Goal: Check status

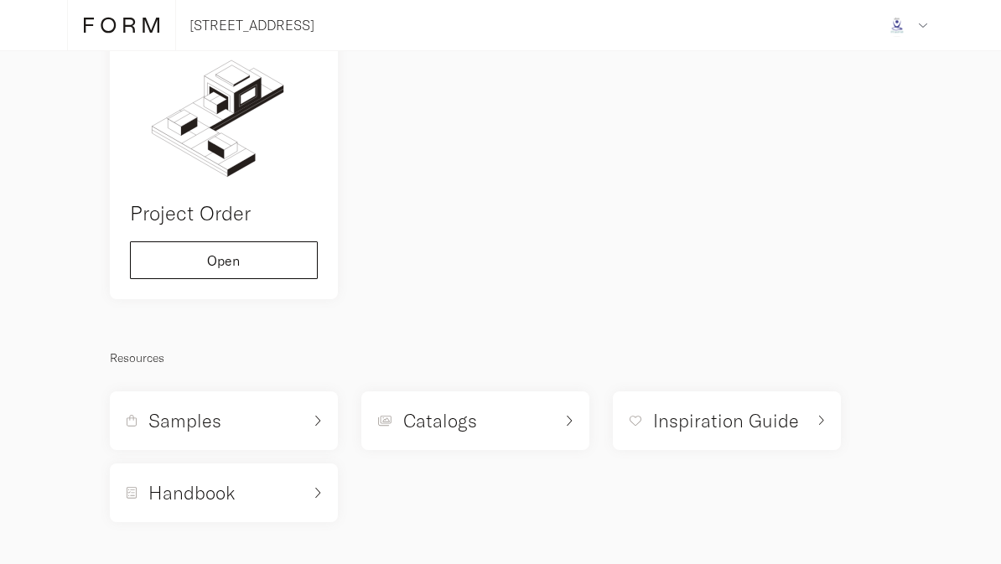
scroll to position [176, 0]
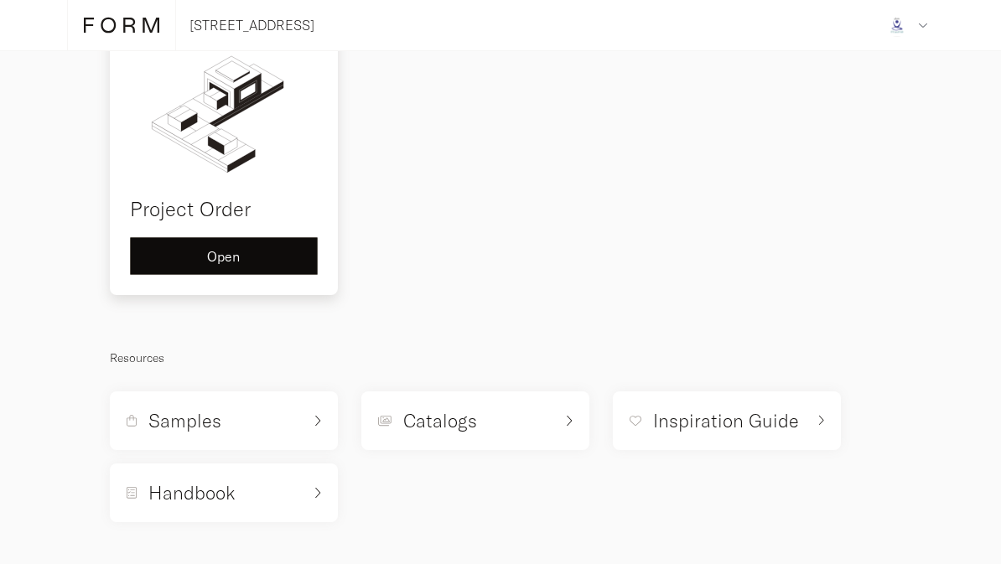
click at [283, 257] on div "Open" at bounding box center [223, 256] width 159 height 13
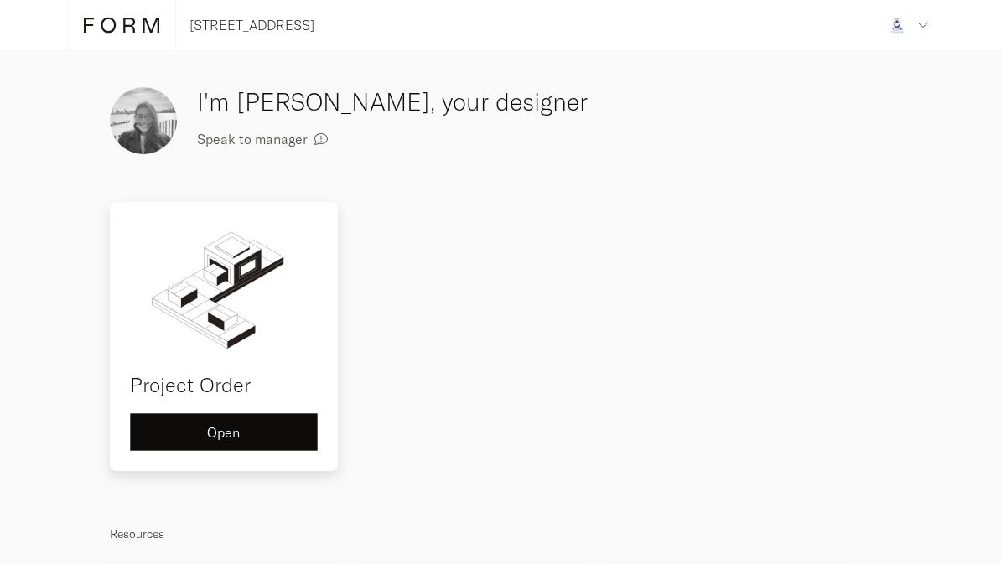
click at [268, 428] on div "Open" at bounding box center [223, 432] width 159 height 13
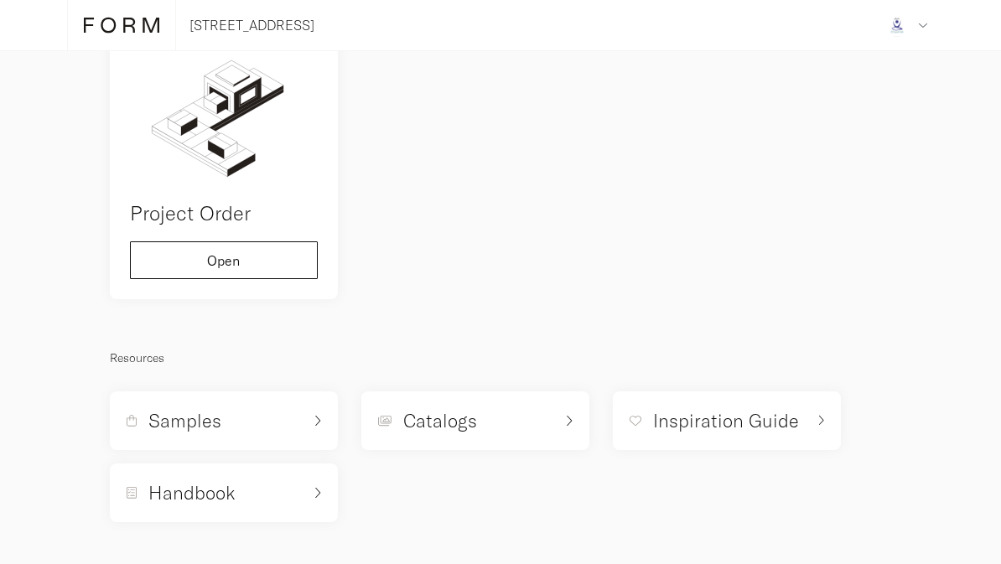
scroll to position [176, 0]
click at [263, 257] on div "Open" at bounding box center [223, 260] width 159 height 13
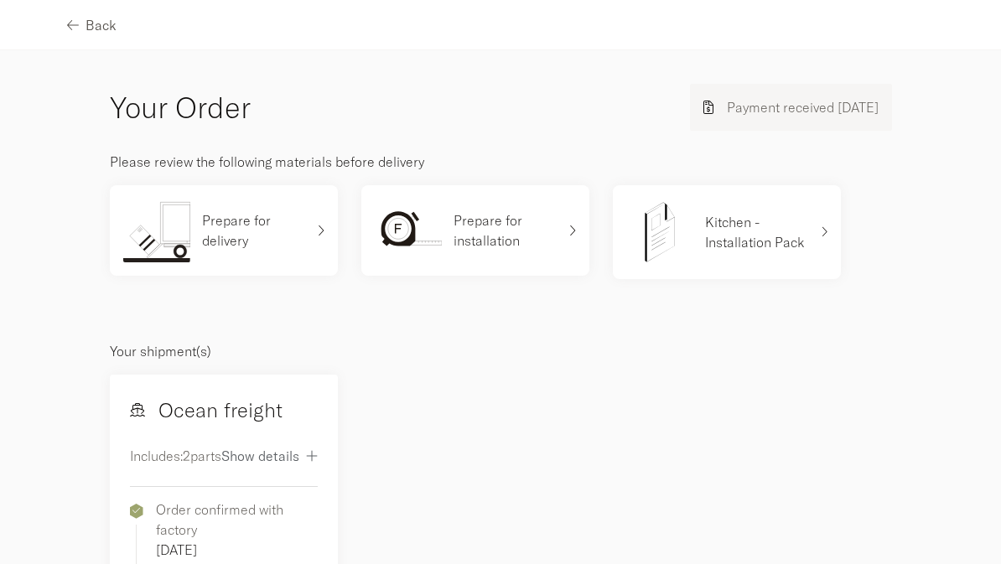
click at [834, 107] on p "Payment received [DATE]" at bounding box center [803, 107] width 152 height 20
click at [775, 106] on p "Payment received [DATE]" at bounding box center [803, 107] width 152 height 20
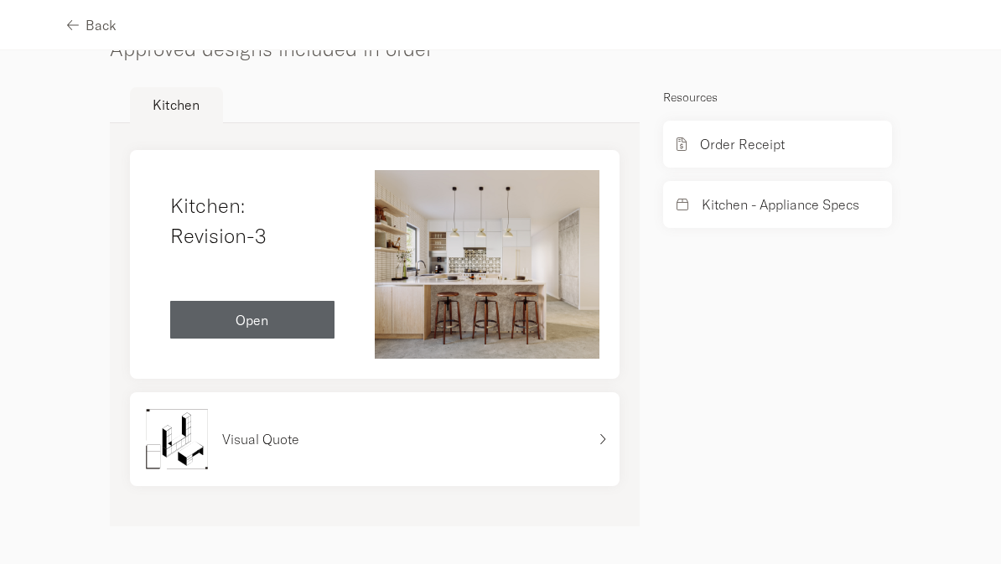
scroll to position [1100, 0]
click at [852, 159] on div "Order Receipt" at bounding box center [777, 143] width 228 height 47
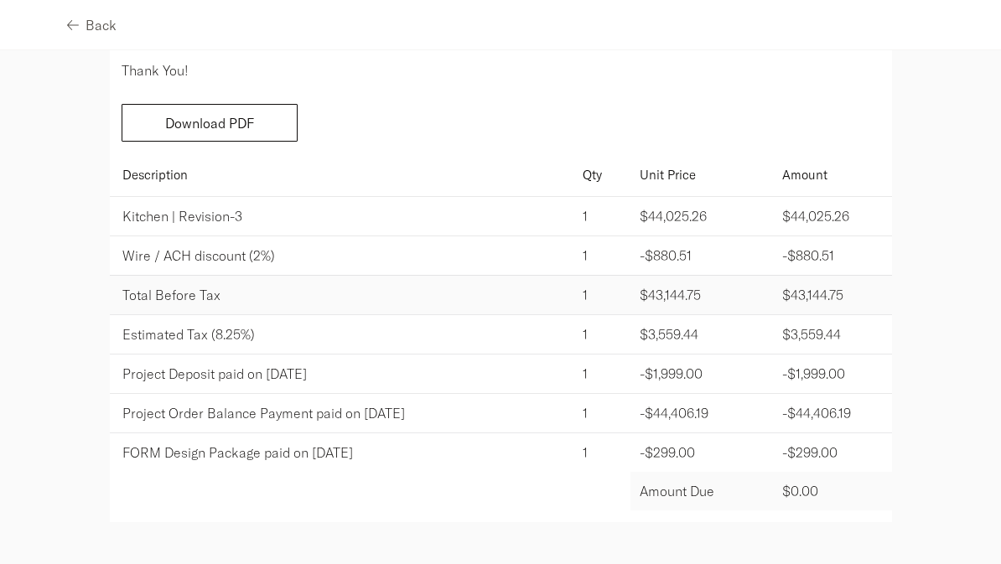
scroll to position [272, 0]
